Goal: Information Seeking & Learning: Learn about a topic

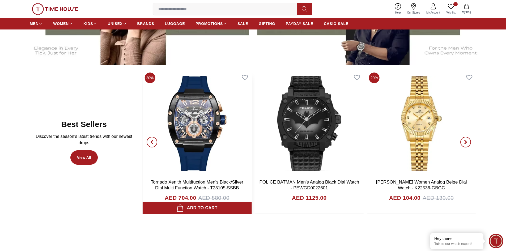
scroll to position [304, 0]
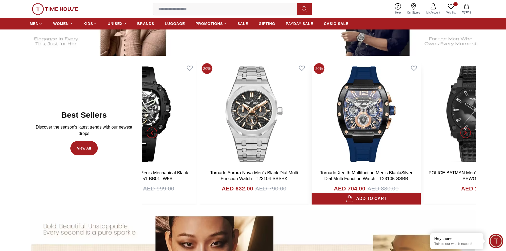
click at [411, 153] on img at bounding box center [366, 114] width 109 height 106
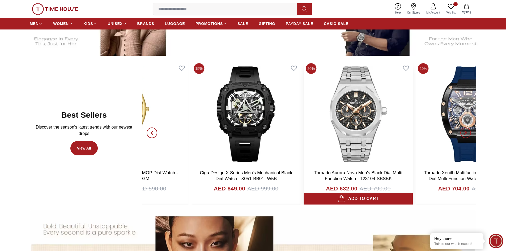
click at [381, 119] on img at bounding box center [358, 114] width 109 height 106
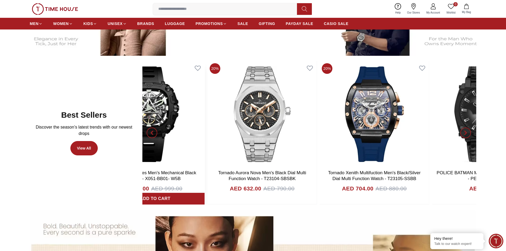
click at [189, 116] on img at bounding box center [149, 114] width 109 height 106
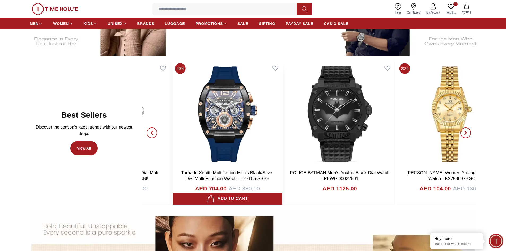
click at [247, 121] on img at bounding box center [227, 114] width 109 height 106
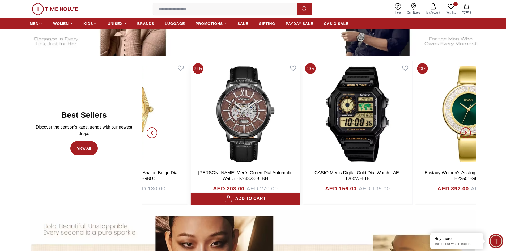
click at [217, 152] on img at bounding box center [245, 114] width 109 height 106
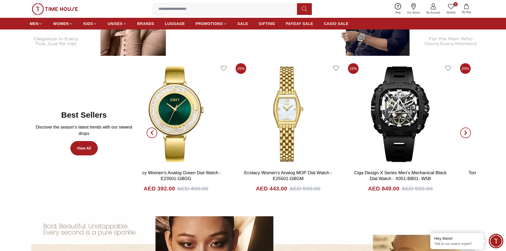
click at [70, 123] on div "Best Sellers Discover the season’s latest trends with our newest drops View All…" at bounding box center [253, 133] width 447 height 144
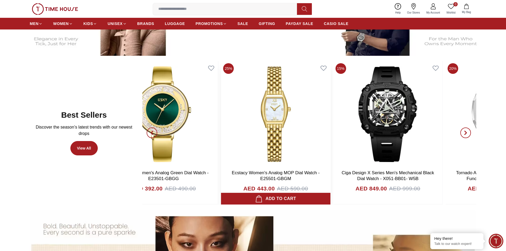
click at [160, 133] on div "20% Tornado Xenith Multifuction Men's Black/Silver Dial Multi Function Watch - …" at bounding box center [310, 133] width 334 height 144
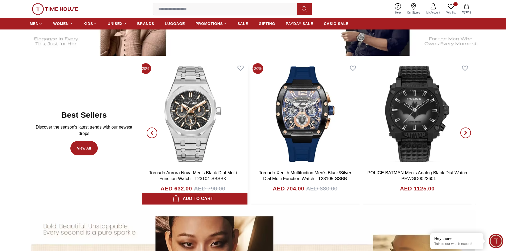
click at [237, 134] on img at bounding box center [193, 114] width 109 height 106
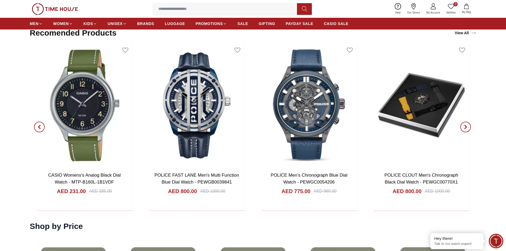
scroll to position [1022, 0]
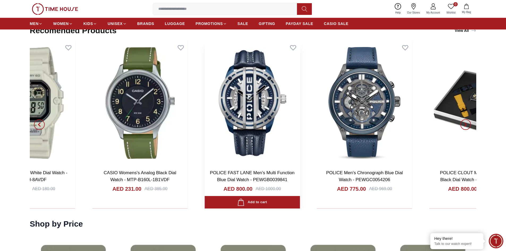
click at [307, 121] on div "POLICE Women's Analog Black Dial Watch - P 16025BS-02 AED 600.00 AED 750.00 Add…" at bounding box center [83, 125] width 447 height 168
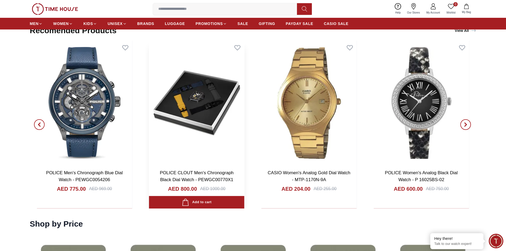
click at [210, 110] on img at bounding box center [196, 103] width 95 height 125
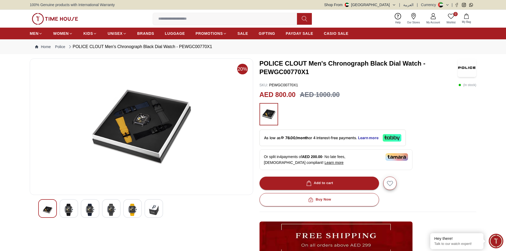
click at [67, 204] on img at bounding box center [69, 210] width 10 height 12
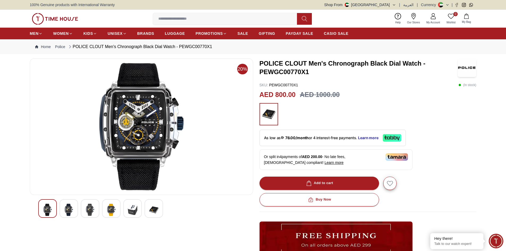
click at [69, 214] on img at bounding box center [69, 210] width 10 height 12
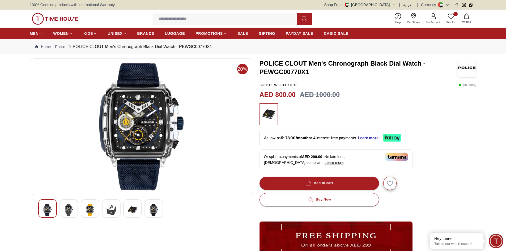
click at [89, 212] on img at bounding box center [90, 210] width 10 height 12
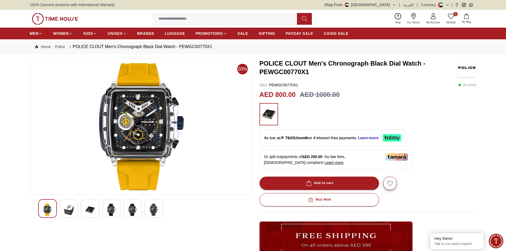
click at [109, 212] on img at bounding box center [112, 210] width 10 height 12
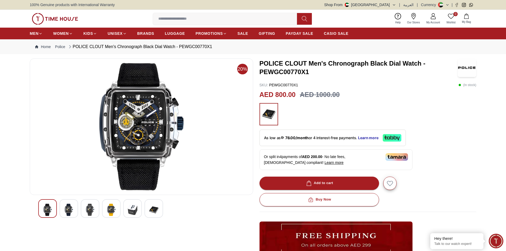
click at [136, 211] on img at bounding box center [133, 210] width 10 height 12
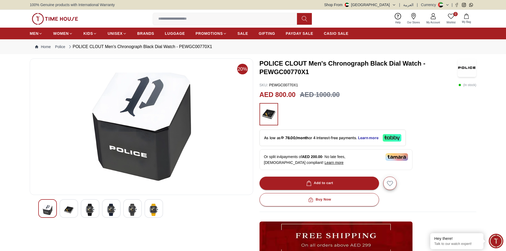
click at [153, 209] on img at bounding box center [154, 210] width 10 height 12
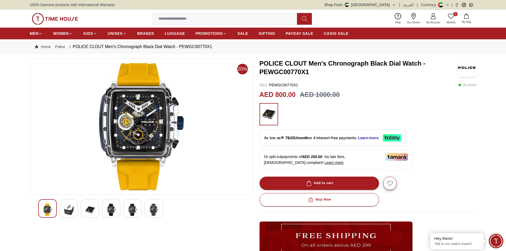
click at [64, 211] on img at bounding box center [69, 210] width 10 height 12
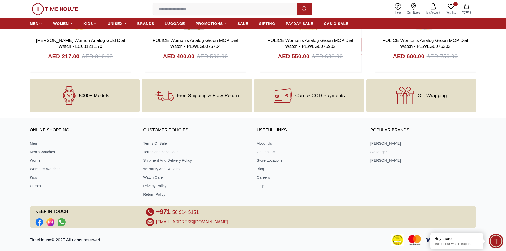
scroll to position [2163, 0]
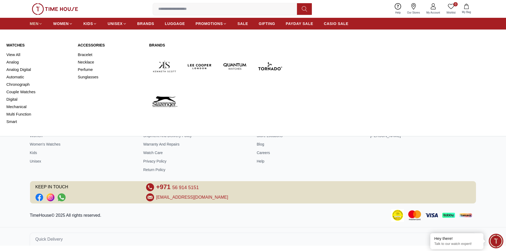
click at [37, 25] on span "MEN" at bounding box center [34, 23] width 9 height 5
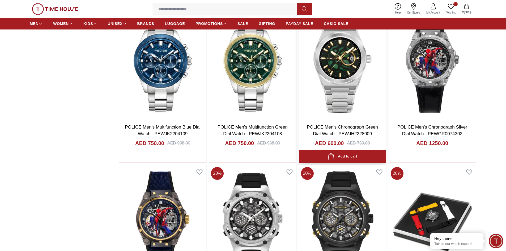
scroll to position [505, 0]
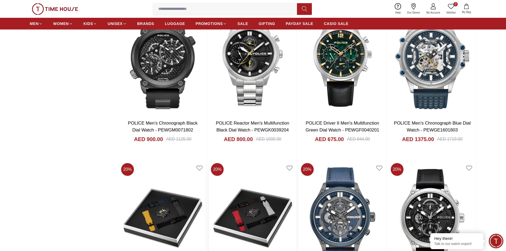
scroll to position [1196, 0]
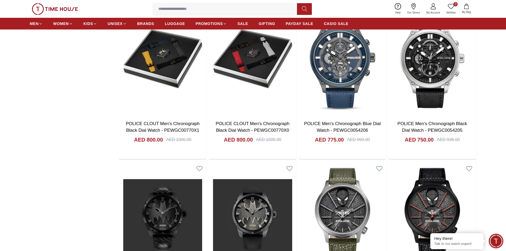
click at [169, 11] on input at bounding box center [227, 9] width 148 height 11
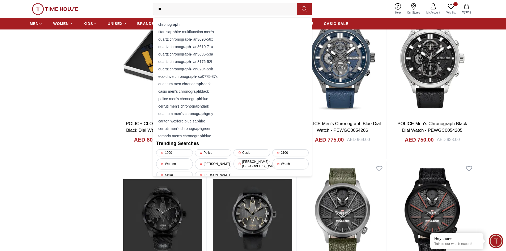
type input "*"
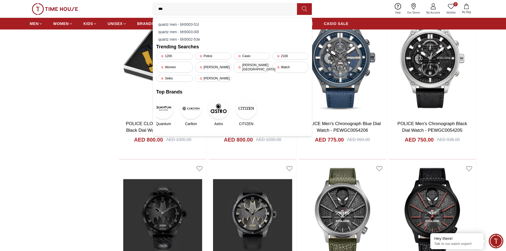
type input "****"
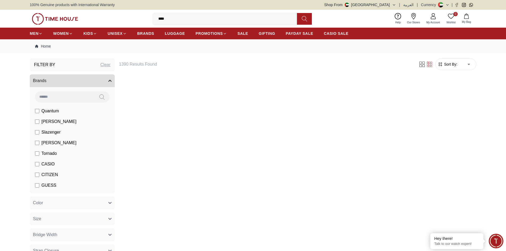
drag, startPoint x: 178, startPoint y: 20, endPoint x: 133, endPoint y: 14, distance: 44.8
click at [133, 14] on div "0 Wishlist My Bag **** Trending Searches 1200 Police Casio 2100 Women [PERSON_N…" at bounding box center [253, 19] width 447 height 18
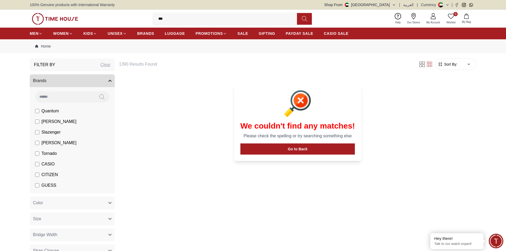
type input "****"
click at [53, 119] on span "[PERSON_NAME]" at bounding box center [58, 122] width 35 height 6
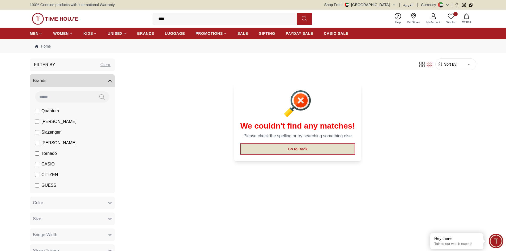
click at [318, 147] on button "Go to Back" at bounding box center [298, 149] width 115 height 11
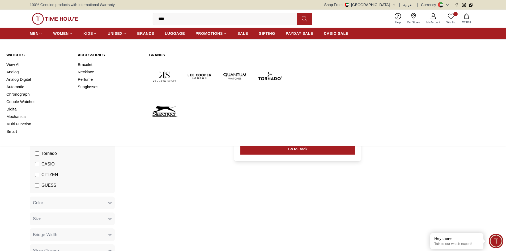
click at [204, 73] on img at bounding box center [200, 76] width 31 height 31
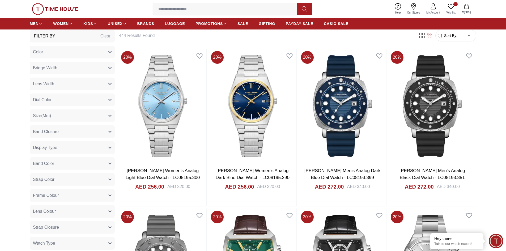
scroll to position [292, 0]
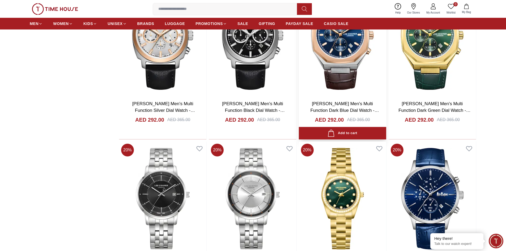
scroll to position [1383, 0]
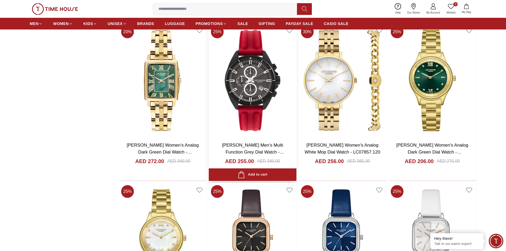
scroll to position [2154, 0]
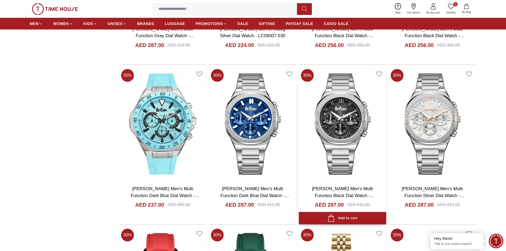
scroll to position [3775, 0]
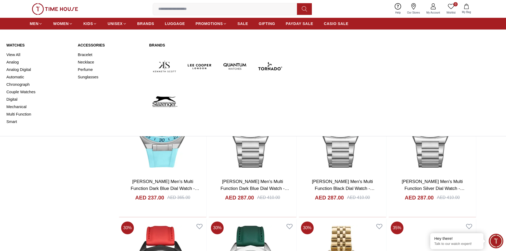
click at [272, 66] on img at bounding box center [270, 66] width 31 height 31
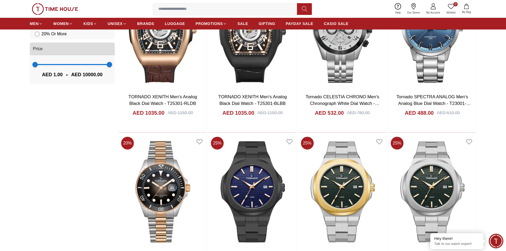
scroll to position [505, 0]
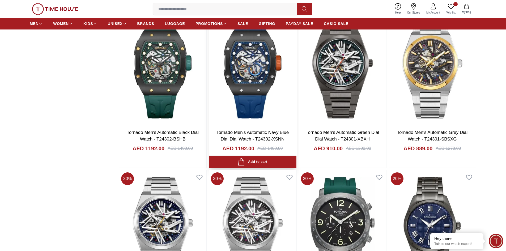
scroll to position [1266, 0]
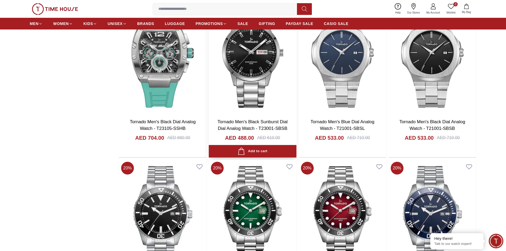
scroll to position [2172, 0]
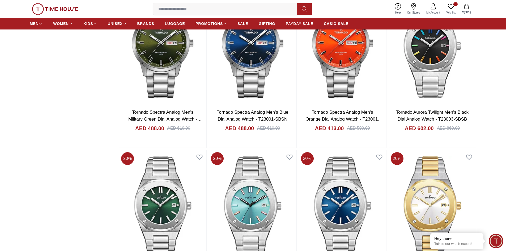
scroll to position [3315, 0]
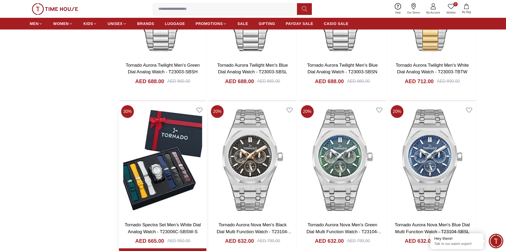
scroll to position [3422, 0]
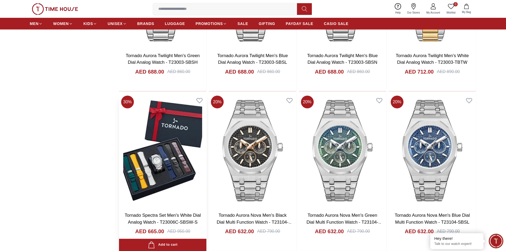
click at [157, 164] on img at bounding box center [162, 151] width 87 height 114
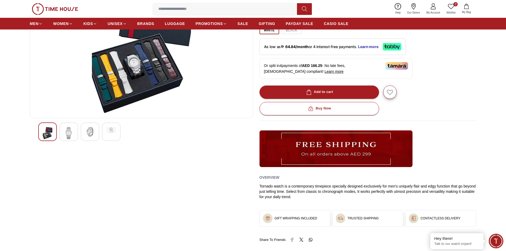
scroll to position [80, 0]
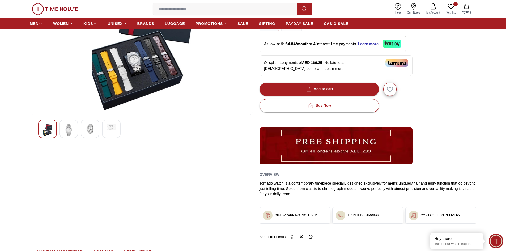
click at [74, 133] on div at bounding box center [69, 129] width 19 height 19
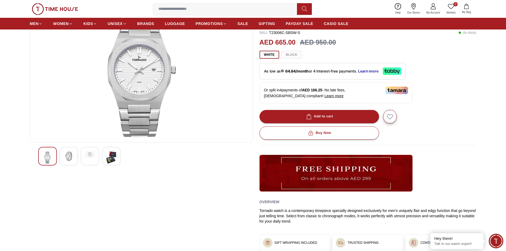
scroll to position [27, 0]
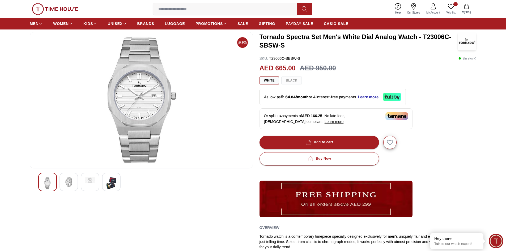
click at [111, 182] on img at bounding box center [112, 183] width 10 height 12
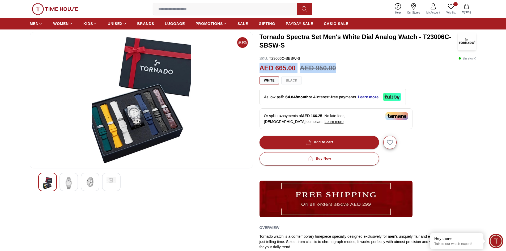
drag, startPoint x: 260, startPoint y: 69, endPoint x: 346, endPoint y: 68, distance: 86.4
click at [346, 68] on div "AED 665.00 AED 950.00" at bounding box center [368, 68] width 217 height 10
click at [290, 81] on div "White Black" at bounding box center [368, 81] width 217 height 8
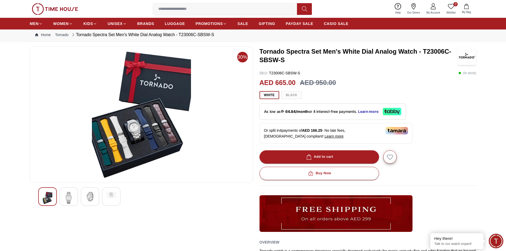
scroll to position [0, 0]
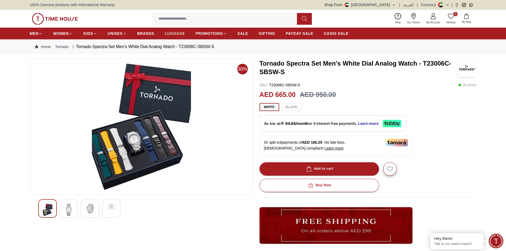
click at [172, 32] on span "LUGGAGE" at bounding box center [175, 33] width 20 height 5
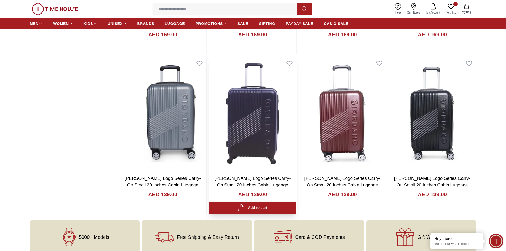
scroll to position [479, 0]
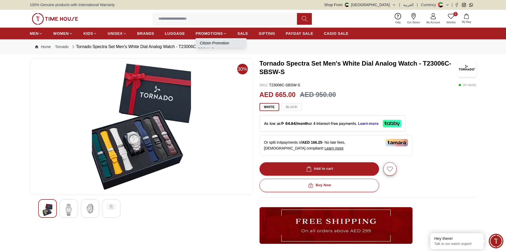
click at [222, 42] on link "Citizen Promotion" at bounding box center [221, 42] width 43 height 5
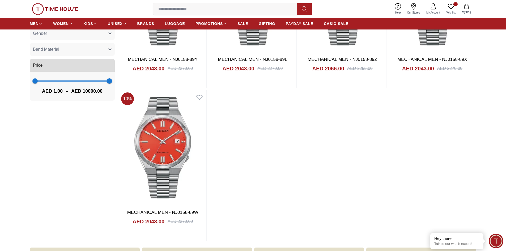
scroll to position [230, 0]
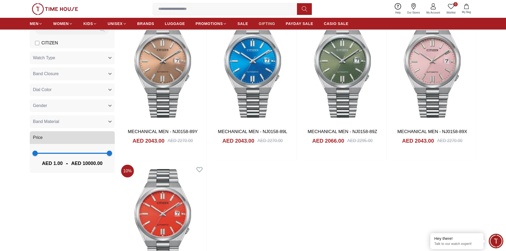
click at [261, 23] on span "GIFTING" at bounding box center [267, 23] width 16 height 5
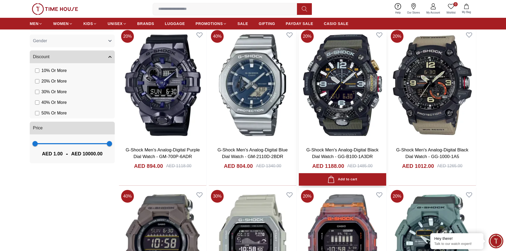
scroll to position [532, 0]
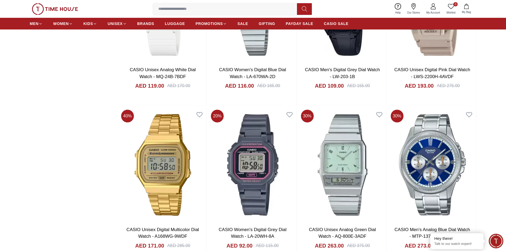
scroll to position [1675, 0]
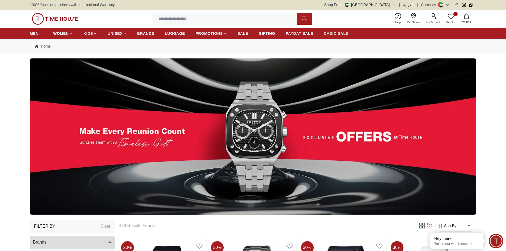
click at [344, 33] on span "CASIO SALE" at bounding box center [336, 33] width 25 height 5
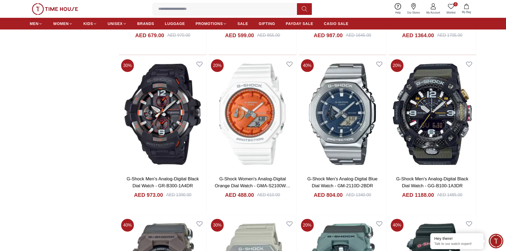
scroll to position [665, 0]
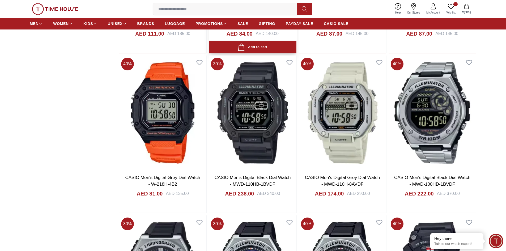
scroll to position [1356, 0]
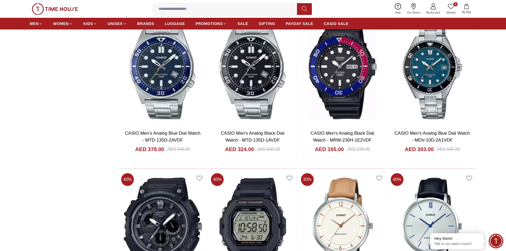
scroll to position [2973, 0]
